Goal: Task Accomplishment & Management: Complete application form

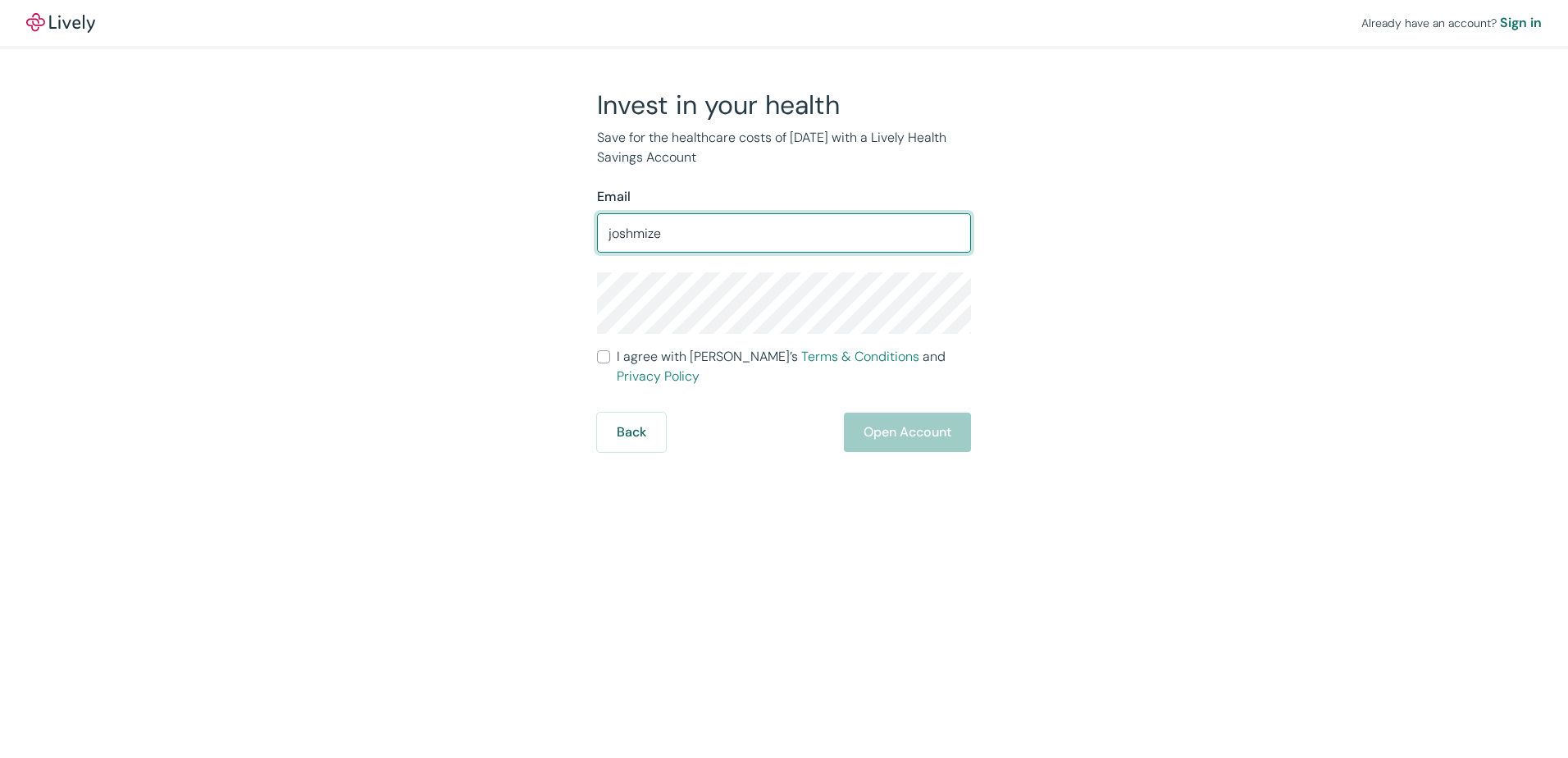
type input "joshmize"
type input "[EMAIL_ADDRESS][DOMAIN_NAME]"
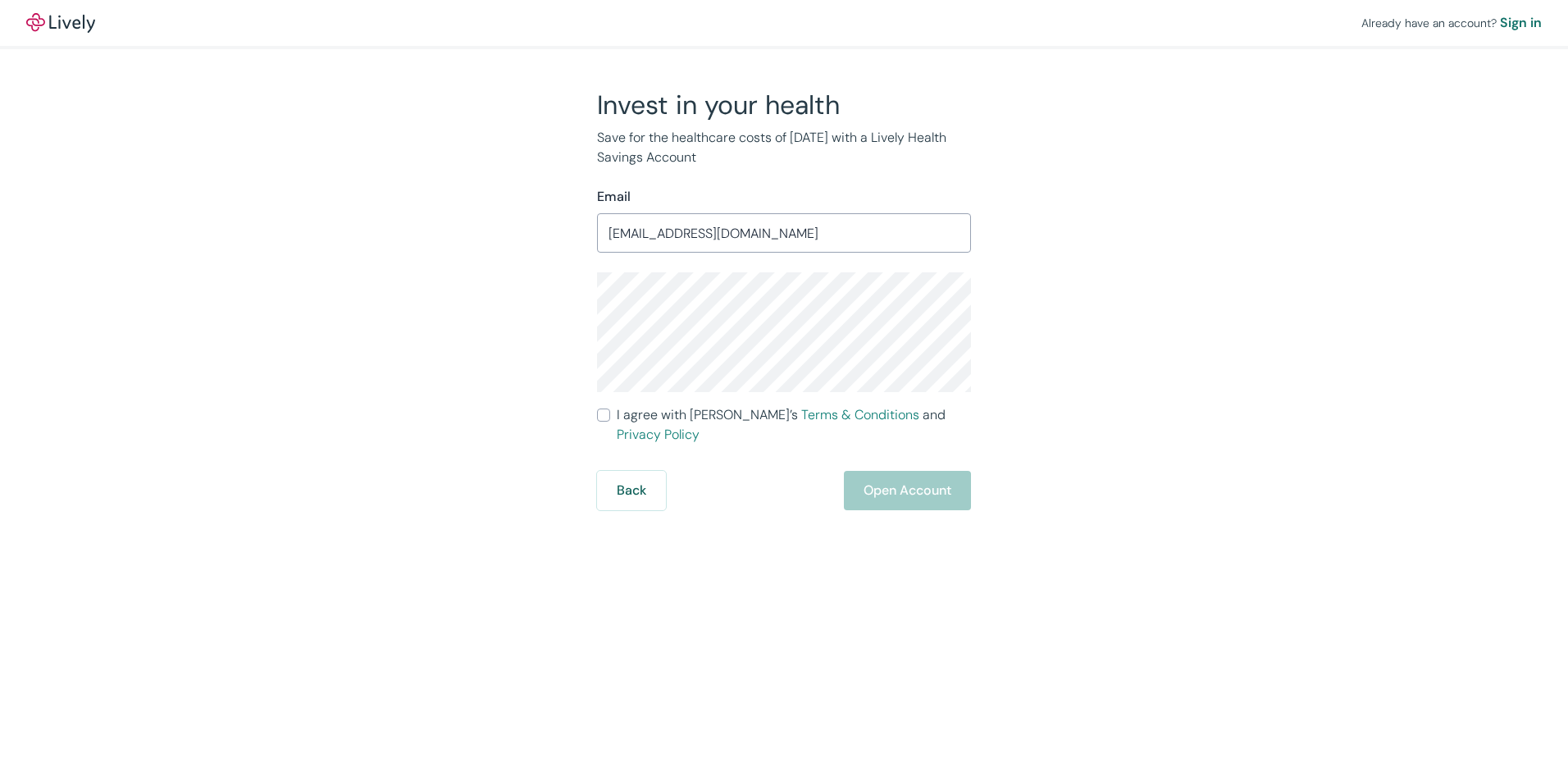
click at [708, 410] on span "I agree with Lively’s Terms & Conditions and Privacy Policy" at bounding box center [794, 425] width 354 height 39
click at [610, 410] on input "I agree with Lively’s Terms & Conditions and Privacy Policy" at bounding box center [603, 415] width 13 height 13
checkbox input "true"
click at [874, 472] on button "Open Account" at bounding box center [908, 490] width 127 height 39
